Goal: Find specific page/section: Find specific page/section

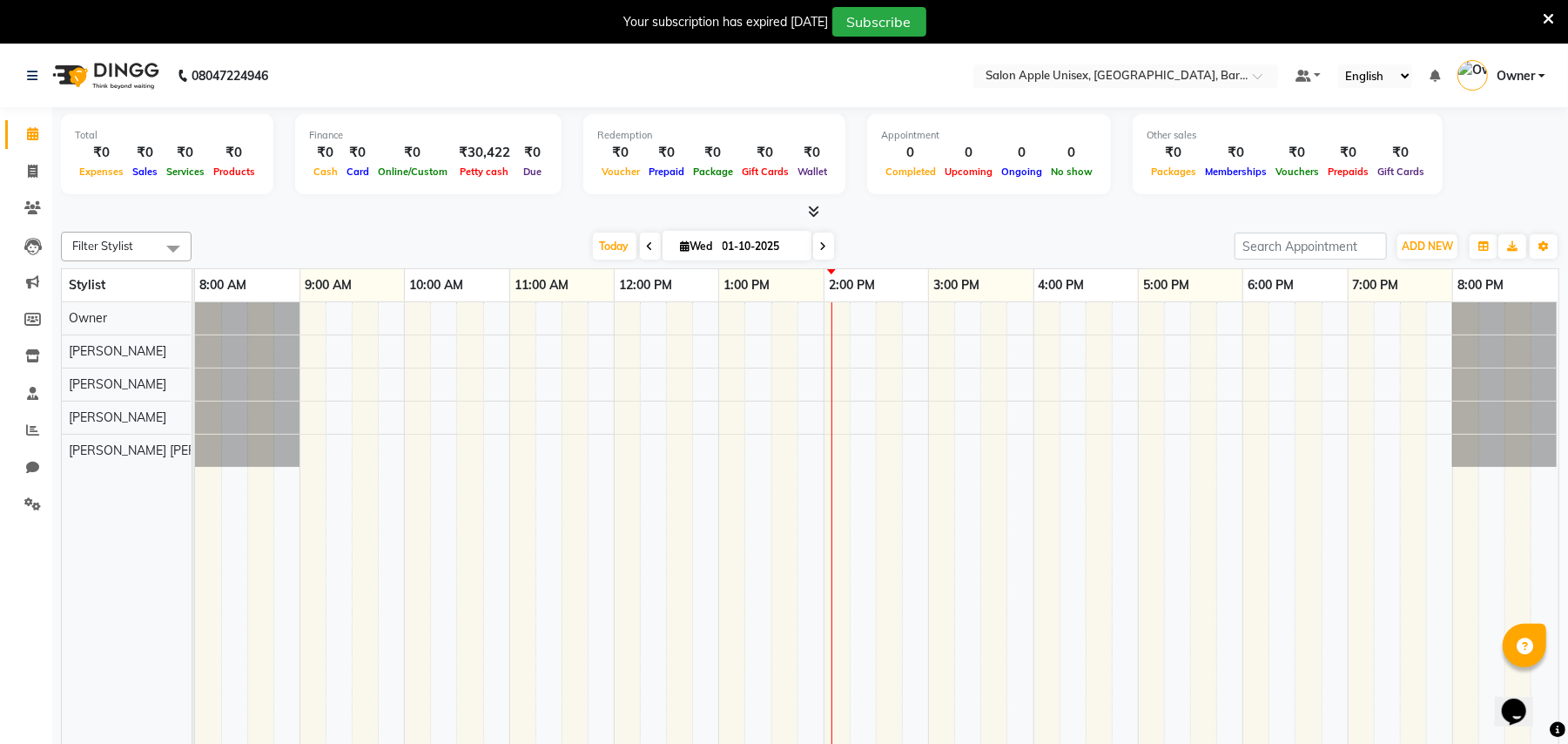
click at [899, 227] on div "Filter Stylist Select All [PERSON_NAME] [PERSON_NAME] [PERSON_NAME] [PERSON_NAM…" at bounding box center [809, 497] width 1498 height 545
